Goal: Check status: Check status

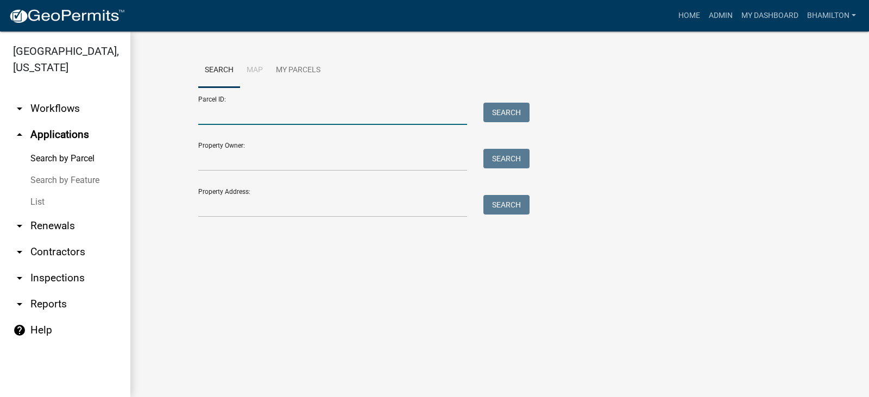
click at [274, 112] on input "Parcel ID:" at bounding box center [332, 114] width 269 height 22
paste input "55-02-29-300-010.000-004"
type input "55-02-29-300-010.000-004"
click at [508, 119] on button "Search" at bounding box center [506, 113] width 46 height 20
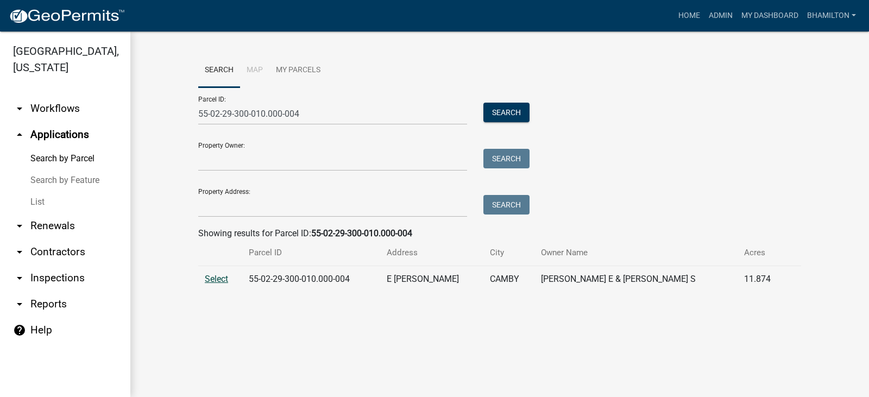
click at [227, 279] on span "Select" at bounding box center [216, 279] width 23 height 10
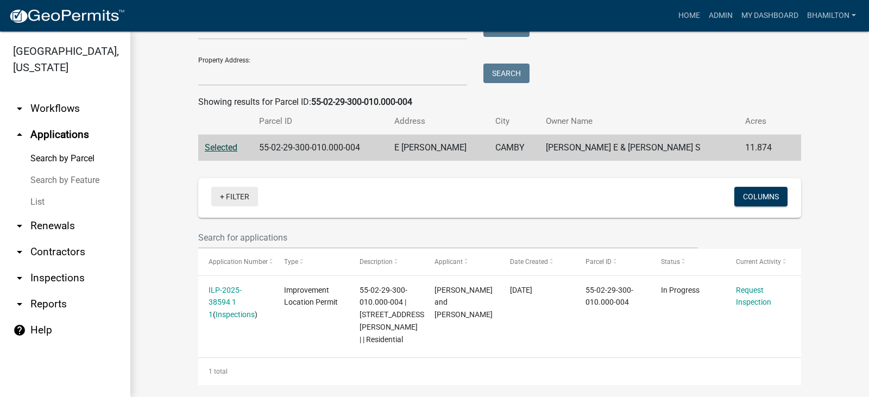
scroll to position [141, 0]
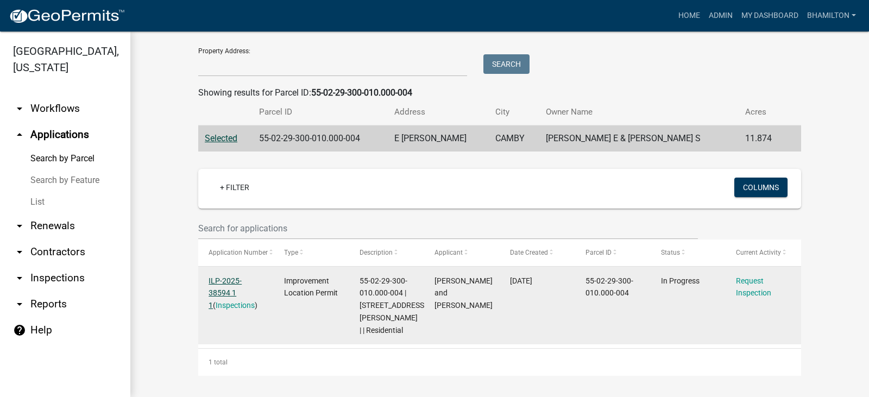
click at [242, 281] on link "ILP-2025-38594 1 1" at bounding box center [225, 293] width 33 height 34
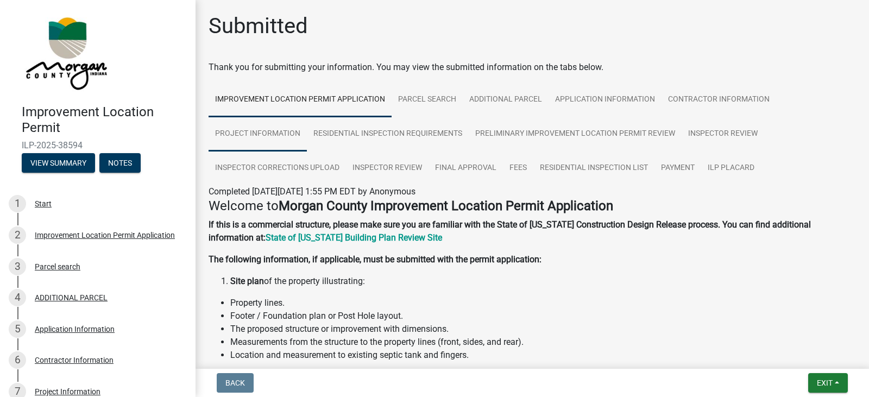
click at [297, 136] on link "Project Information" at bounding box center [258, 134] width 98 height 35
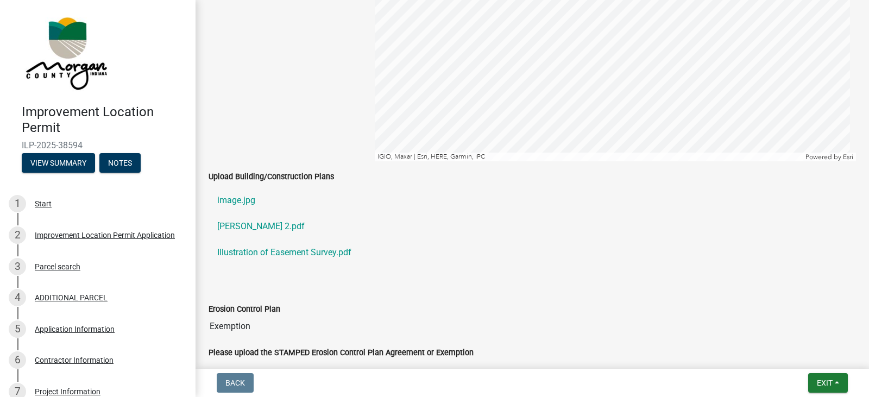
scroll to position [2281, 0]
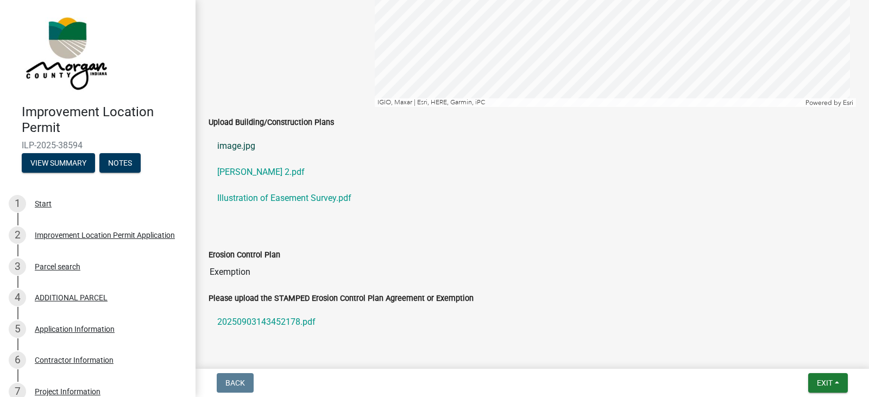
click at [247, 149] on link "image.jpg" at bounding box center [532, 146] width 647 height 26
click at [251, 173] on link "[PERSON_NAME] 2.pdf" at bounding box center [532, 172] width 647 height 26
